Goal: Task Accomplishment & Management: Manage account settings

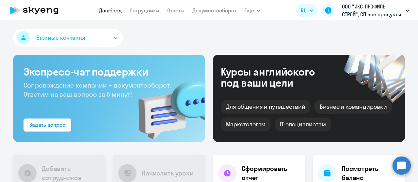
select select "30"
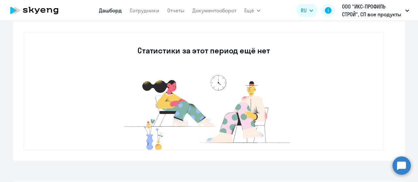
scroll to position [138, 0]
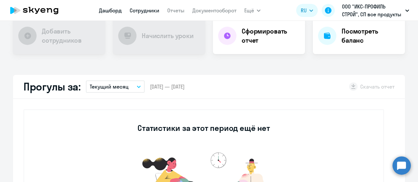
click at [146, 9] on link "Сотрудники" at bounding box center [145, 10] width 30 height 7
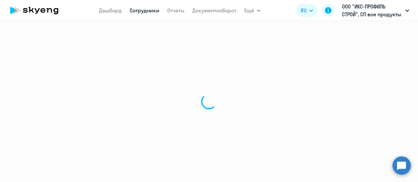
select select "30"
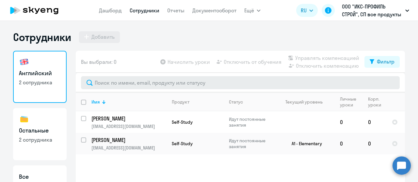
scroll to position [26, 0]
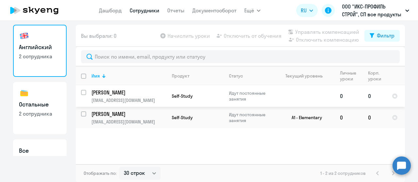
click at [81, 90] on input "select row 40562187" at bounding box center [87, 96] width 13 height 13
checkbox input "true"
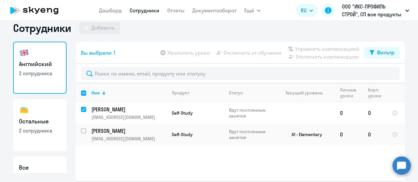
scroll to position [0, 0]
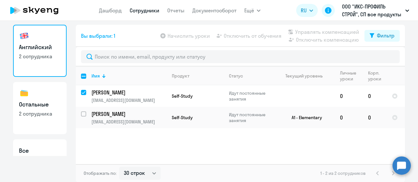
click at [31, 104] on h3 "Остальные" at bounding box center [40, 105] width 42 height 8
select select "30"
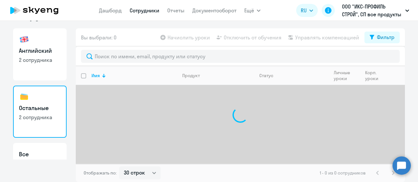
scroll to position [22, 0]
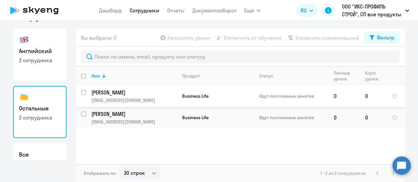
click at [81, 92] on input "select row 40562187" at bounding box center [87, 96] width 13 height 13
checkbox input "true"
click at [30, 50] on h3 "Английский" at bounding box center [40, 51] width 42 height 8
select select "30"
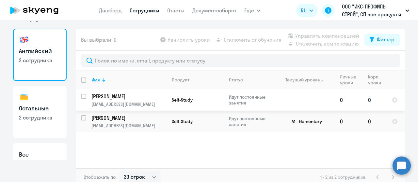
click at [81, 96] on input "select row 40562187" at bounding box center [87, 100] width 13 height 13
checkbox input "true"
click at [143, 10] on link "Сотрудники" at bounding box center [145, 10] width 30 height 7
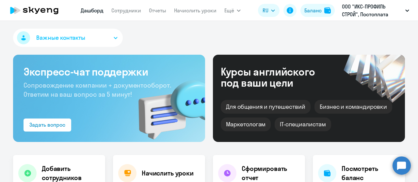
select select "30"
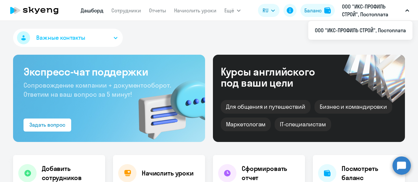
click at [407, 8] on button "ООО "ИКС-ПРОФИЛЬ СТРОЙ", Постоплата" at bounding box center [375, 11] width 74 height 16
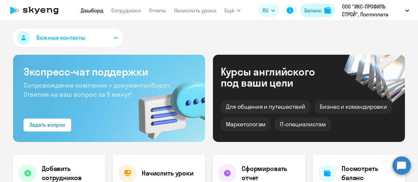
click at [312, 9] on div "Баланс" at bounding box center [312, 11] width 17 height 8
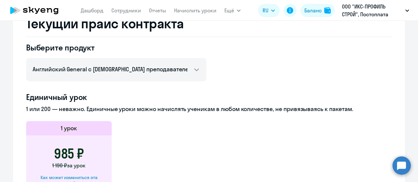
scroll to position [163, 0]
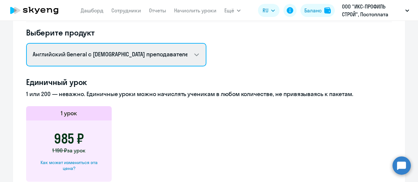
click at [179, 52] on select "Английский General с [DEMOGRAPHIC_DATA] преподавателем Английский General с [DE…" at bounding box center [116, 54] width 180 height 23
click at [179, 53] on select "Английский General с [DEMOGRAPHIC_DATA] преподавателем Английский General с [DE…" at bounding box center [116, 54] width 180 height 23
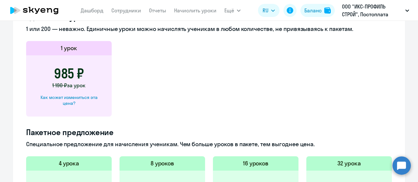
scroll to position [131, 0]
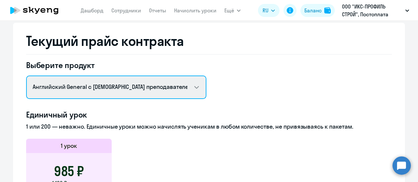
click at [119, 85] on select "Английский General с [DEMOGRAPHIC_DATA] преподавателем Английский General с [DE…" at bounding box center [116, 87] width 180 height 23
click at [187, 92] on select "Английский General с [DEMOGRAPHIC_DATA] преподавателем Английский General с [DE…" at bounding box center [116, 87] width 180 height 23
select select "english_adult_not_native_speaker_premium"
click at [26, 76] on select "Английский General с [DEMOGRAPHIC_DATA] преподавателем Английский General с [DE…" at bounding box center [116, 87] width 180 height 23
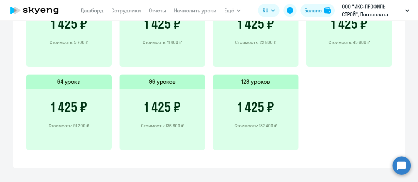
scroll to position [402, 0]
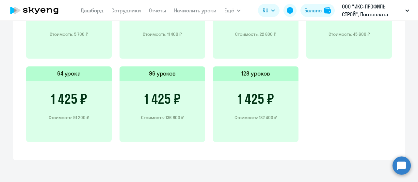
click at [159, 146] on div "4 урока 1 425 ₽ Стоимость: 5 700 ₽ 8 уроков 1 425 ₽ Стоимость: 11 400 ₽ 16 урок…" at bounding box center [208, 66] width 365 height 167
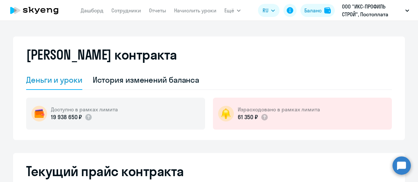
scroll to position [0, 0]
click at [196, 11] on link "Начислить уроки" at bounding box center [195, 10] width 42 height 7
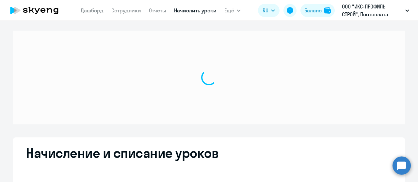
select select "10"
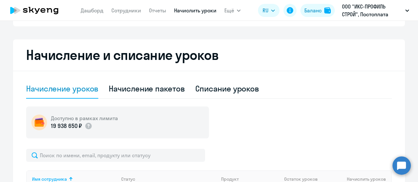
scroll to position [163, 0]
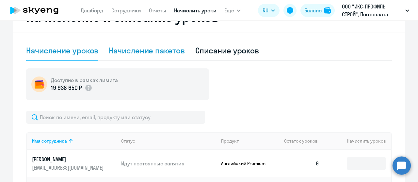
click at [152, 52] on div "Начисление пакетов" at bounding box center [147, 50] width 76 height 10
select select "10"
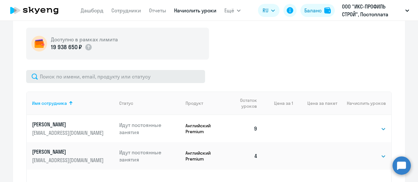
scroll to position [228, 0]
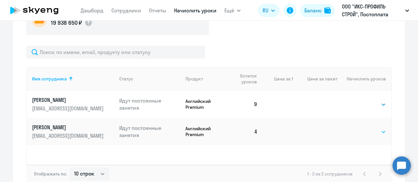
click at [369, 130] on select "Выбрать 4 8 16 32 64 96 128" at bounding box center [372, 132] width 27 height 8
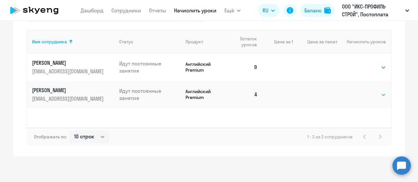
drag, startPoint x: 368, startPoint y: 97, endPoint x: 363, endPoint y: 97, distance: 4.9
click at [368, 97] on select "Выбрать 4 8 16 32 64 96 128" at bounding box center [372, 95] width 27 height 8
drag, startPoint x: 290, startPoint y: 112, endPoint x: 277, endPoint y: 114, distance: 13.6
click at [290, 112] on div "Имя сотрудника Статус Продукт Остаток уроков Цена за 1 Цена за пакет Начислить …" at bounding box center [208, 79] width 365 height 98
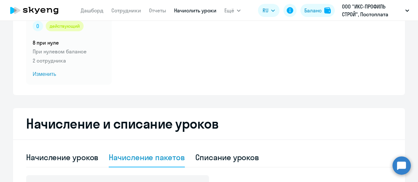
scroll to position [163, 0]
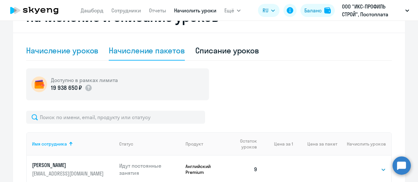
click at [71, 53] on div "Начисление уроков" at bounding box center [62, 50] width 72 height 10
select select "10"
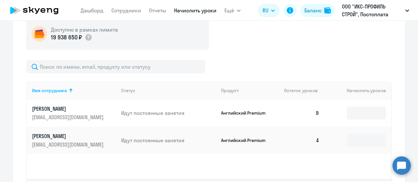
scroll to position [261, 0]
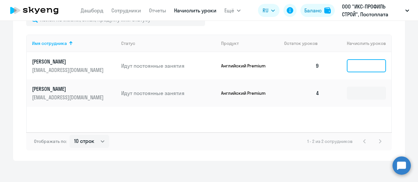
click at [360, 69] on input at bounding box center [366, 65] width 39 height 13
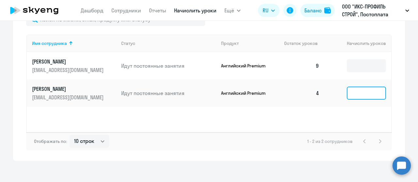
click at [352, 92] on input at bounding box center [366, 93] width 39 height 13
type input "1"
